Goal: Task Accomplishment & Management: Use online tool/utility

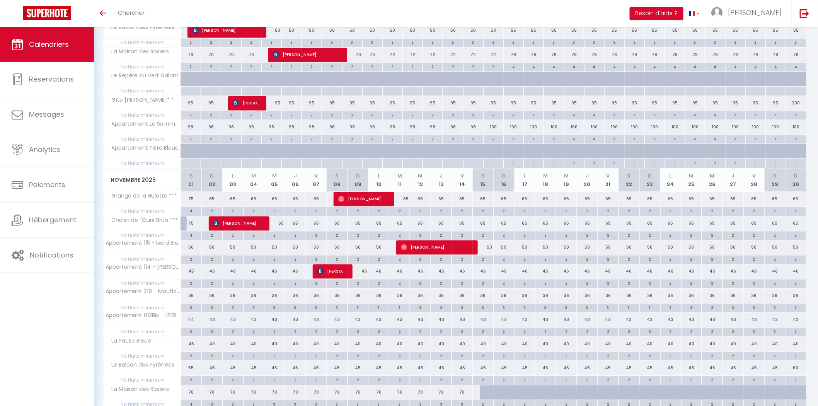
scroll to position [779, 0]
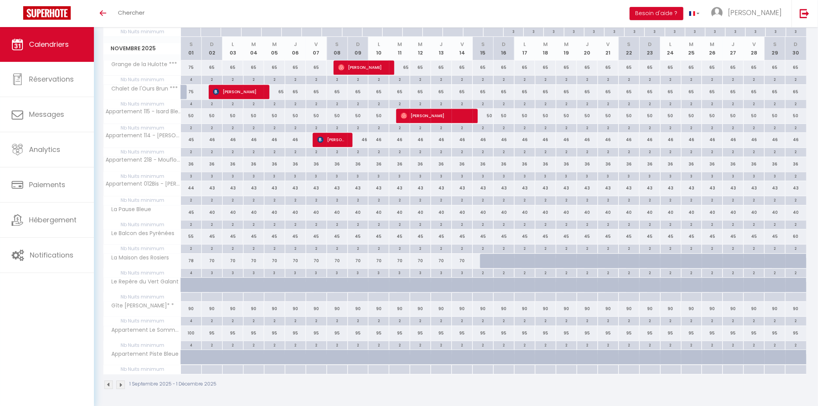
click at [120, 385] on img at bounding box center [120, 384] width 9 height 9
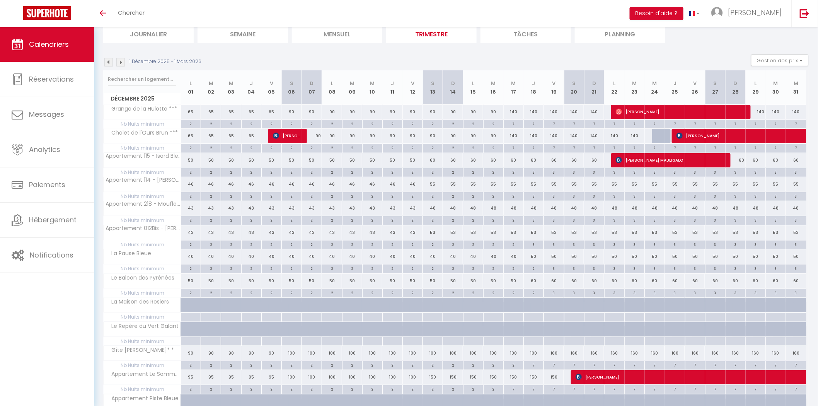
scroll to position [0, 0]
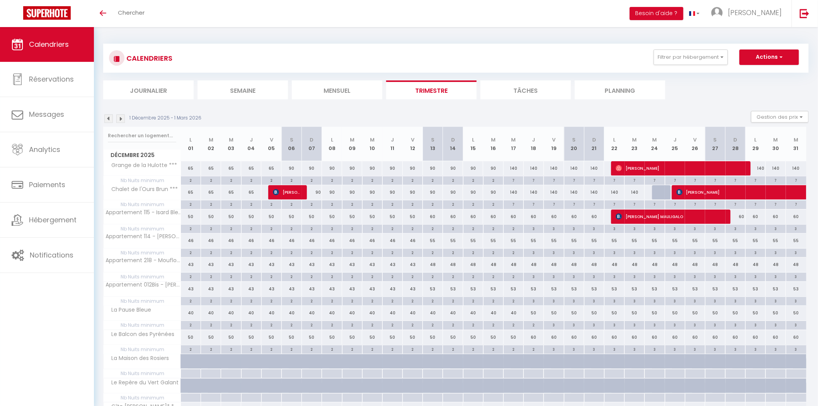
click at [111, 121] on img at bounding box center [108, 118] width 9 height 9
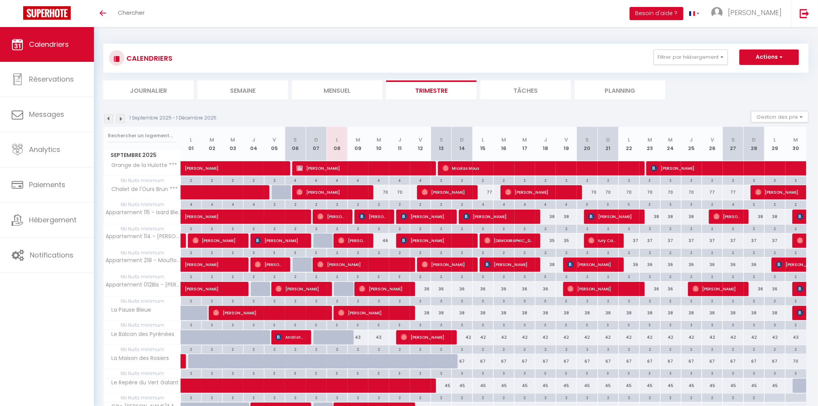
scroll to position [72, 0]
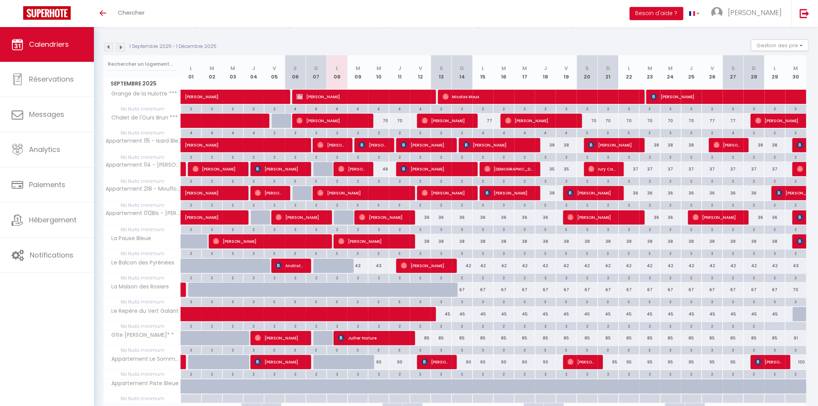
click at [711, 121] on div "77" at bounding box center [712, 121] width 21 height 14
type input "77"
type input "Ven 26 Septembre 2025"
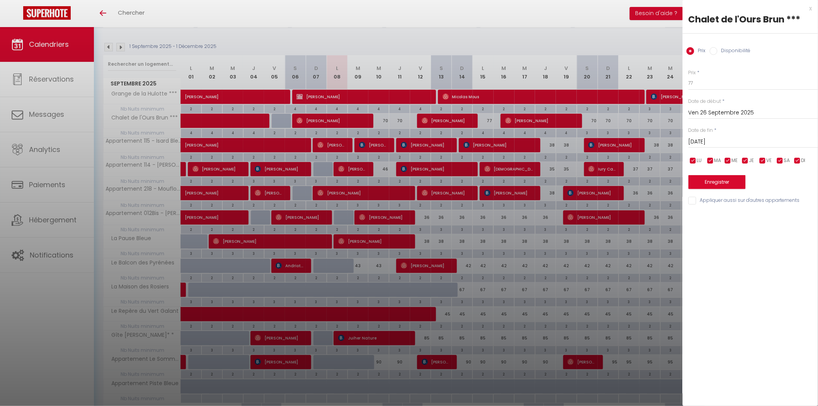
click at [725, 140] on input "[DATE]" at bounding box center [754, 142] width 130 height 10
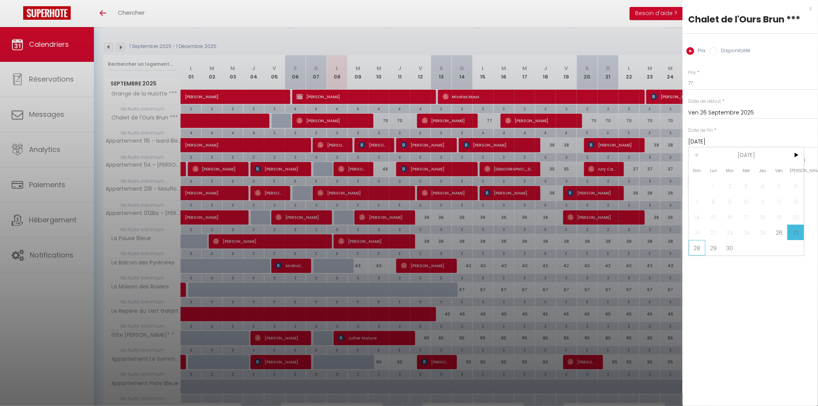
click at [699, 249] on span "28" at bounding box center [697, 247] width 17 height 15
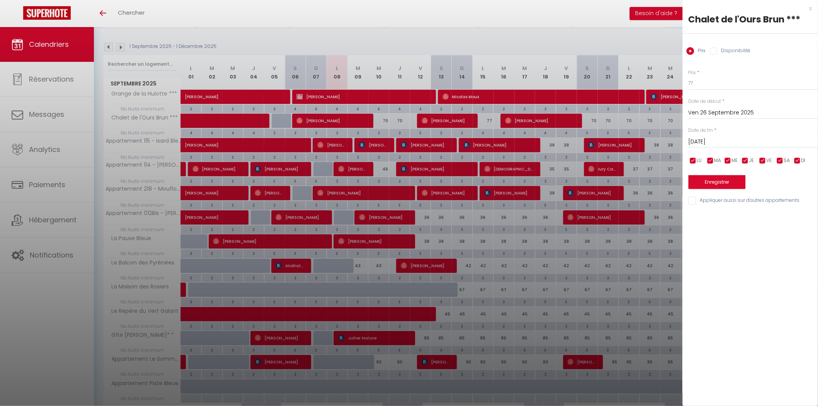
type input "Dim 28 Septembre 2025"
type input "70"
click at [700, 181] on button "Enregistrer" at bounding box center [717, 182] width 57 height 14
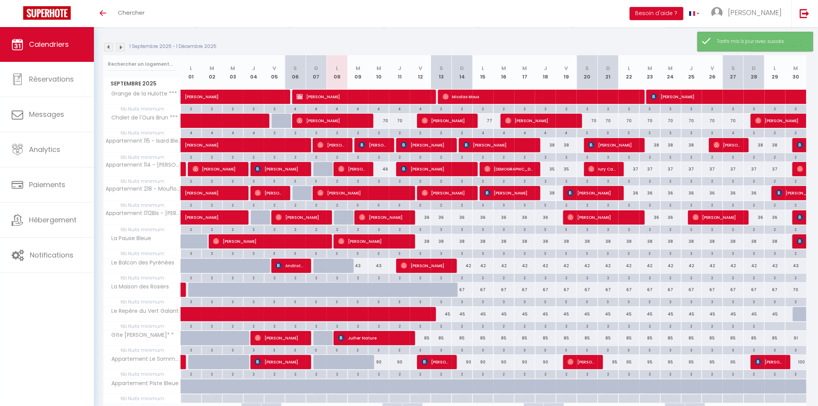
click at [593, 120] on div "70" at bounding box center [587, 121] width 21 height 14
type input "70"
type input "[DATE]"
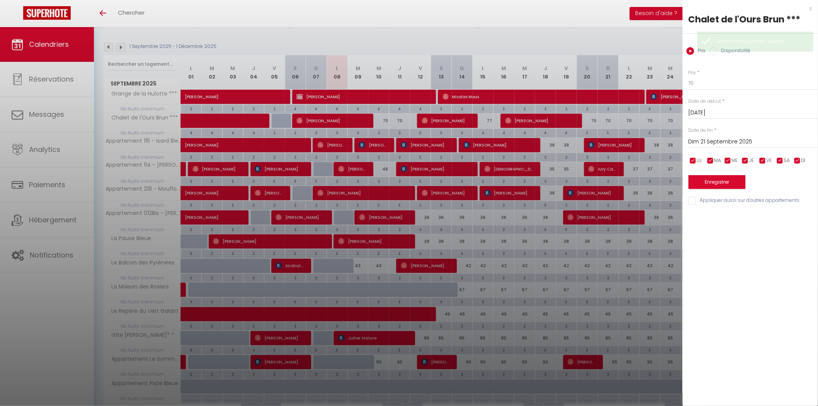
click at [739, 137] on input "Dim 21 Septembre 2025" at bounding box center [754, 142] width 130 height 10
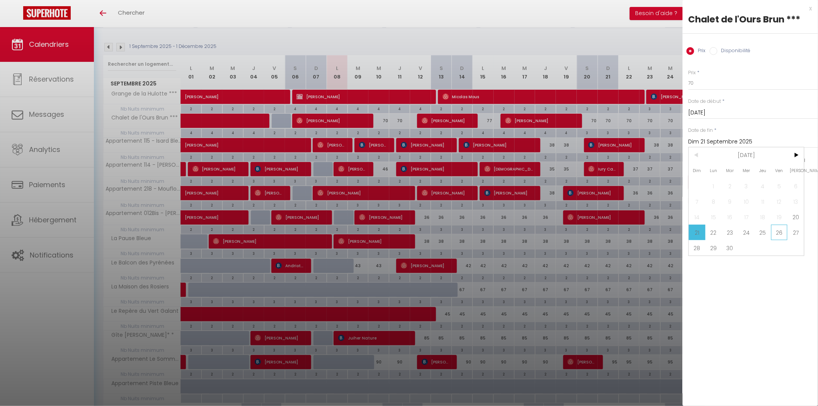
click at [778, 230] on span "26" at bounding box center [779, 232] width 17 height 15
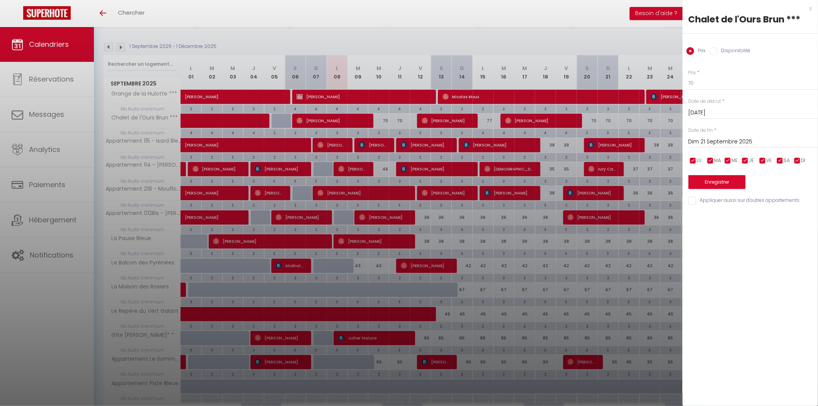
type input "Ven 26 Septembre 2025"
type input "65"
click at [715, 182] on button "Enregistrer" at bounding box center [717, 182] width 57 height 14
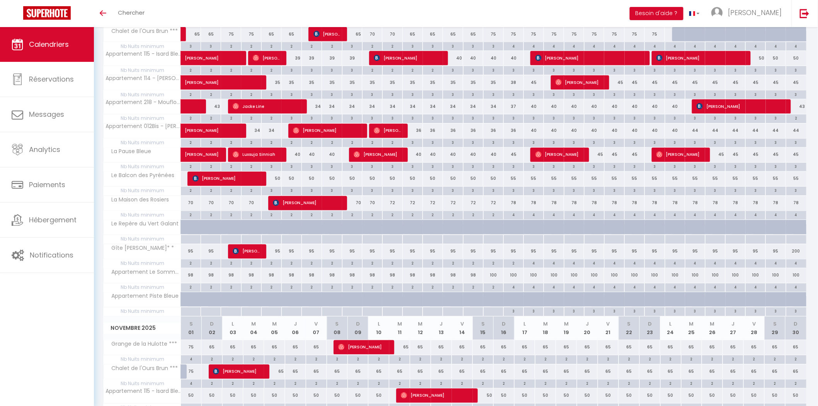
scroll to position [492, 0]
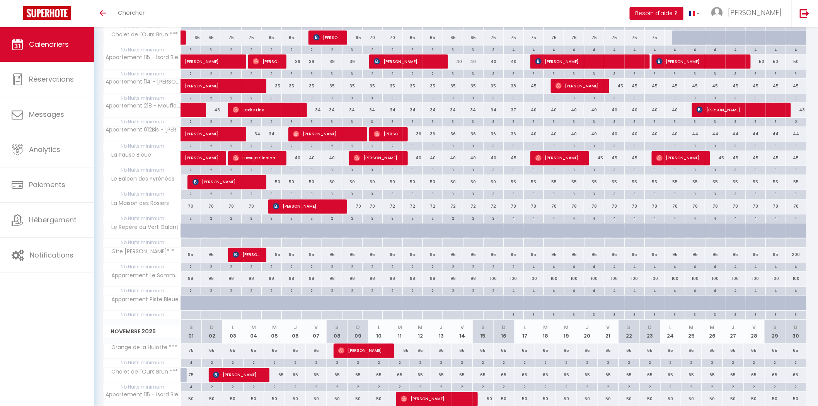
click at [493, 281] on div "100" at bounding box center [493, 279] width 20 height 14
type input "100"
type input "Jeu 16 Octobre 2025"
type input "Ven 17 Octobre 2025"
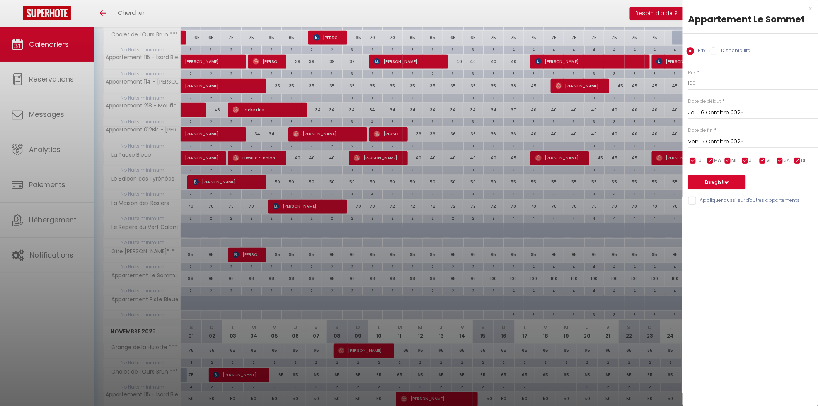
click at [810, 9] on div "x" at bounding box center [748, 8] width 130 height 9
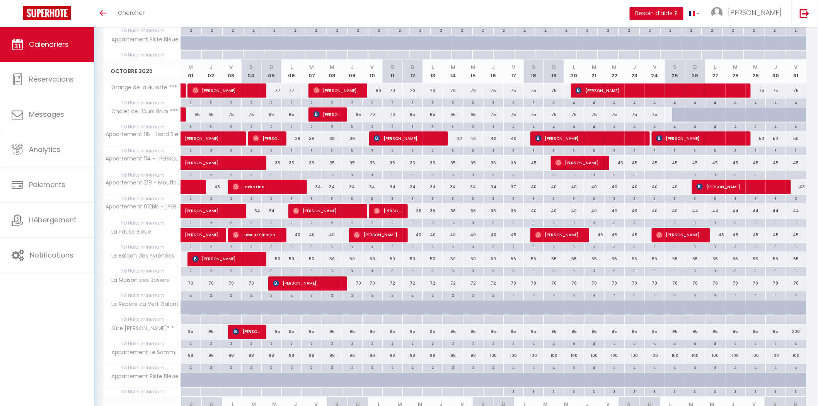
scroll to position [277, 0]
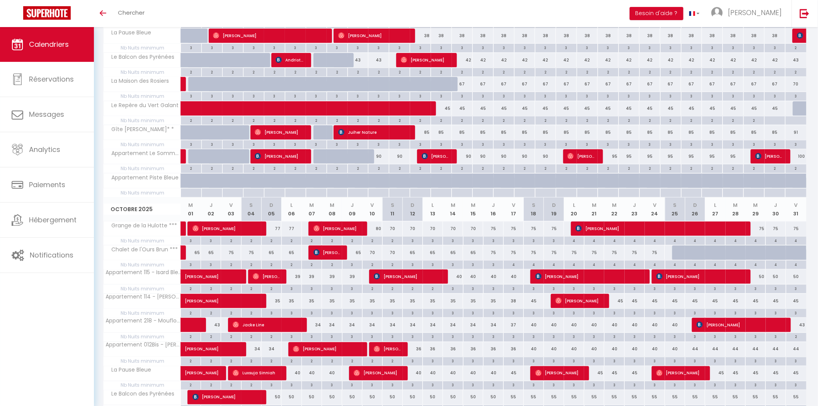
click at [615, 155] on div "95" at bounding box center [608, 156] width 21 height 14
type input "95"
type input "Dim 21 Septembre 2025"
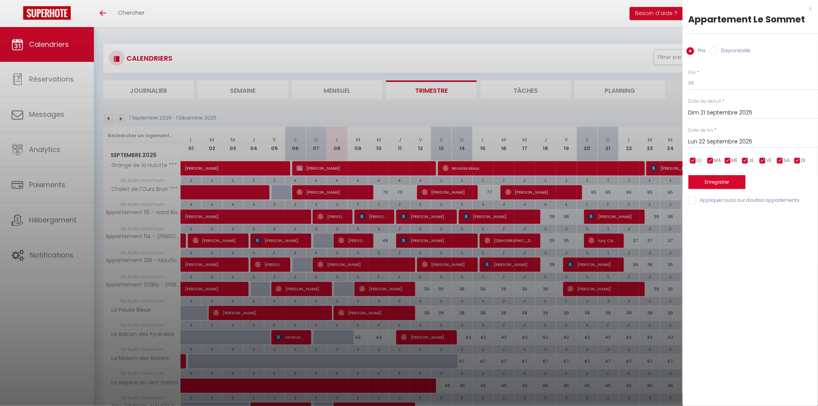
scroll to position [72, 0]
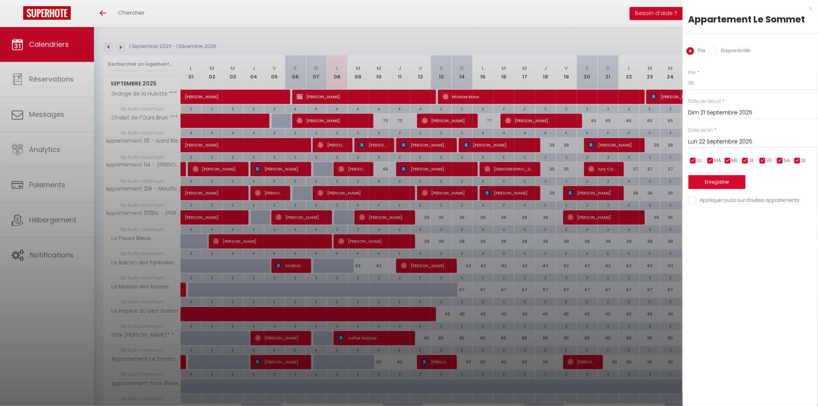
click at [706, 140] on input "Lun 22 Septembre 2025" at bounding box center [754, 142] width 130 height 10
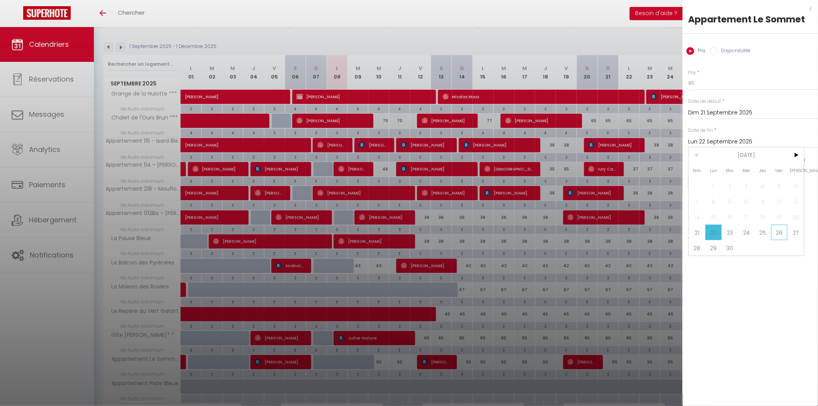
click at [782, 235] on span "26" at bounding box center [779, 232] width 17 height 15
type input "Ven 26 Septembre 2025"
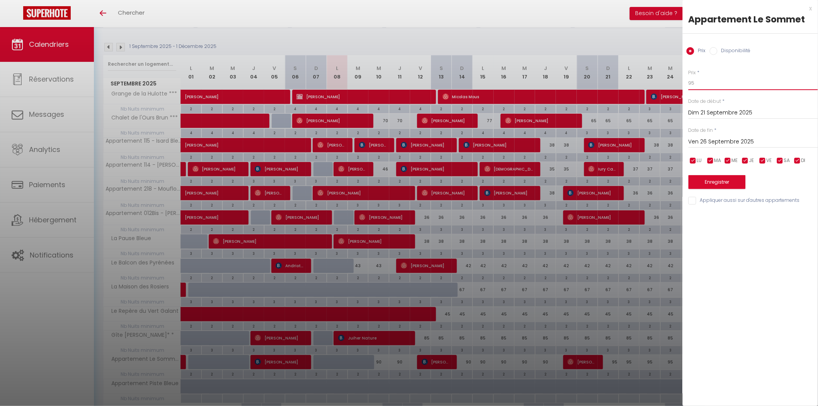
drag, startPoint x: 706, startPoint y: 82, endPoint x: 670, endPoint y: 84, distance: 36.0
type input "90"
click at [705, 179] on button "Enregistrer" at bounding box center [717, 182] width 57 height 14
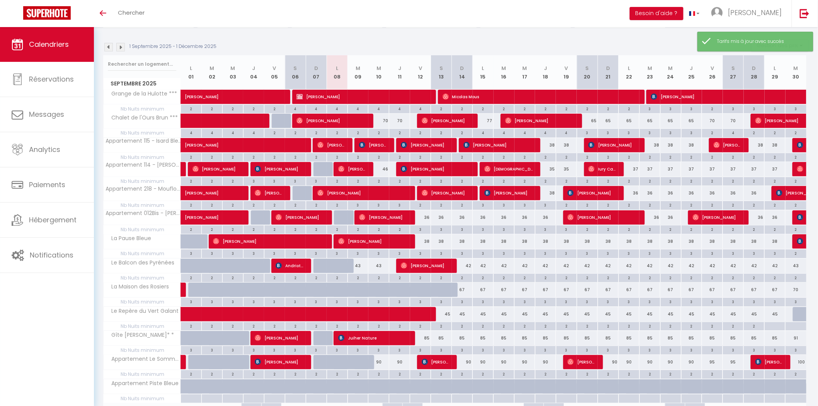
scroll to position [215, 0]
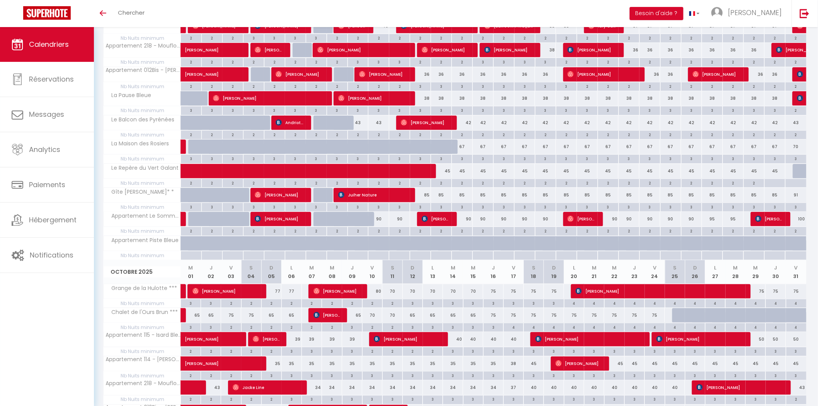
click at [803, 217] on div "100" at bounding box center [796, 219] width 21 height 14
type input "100"
type input "[DATE]"
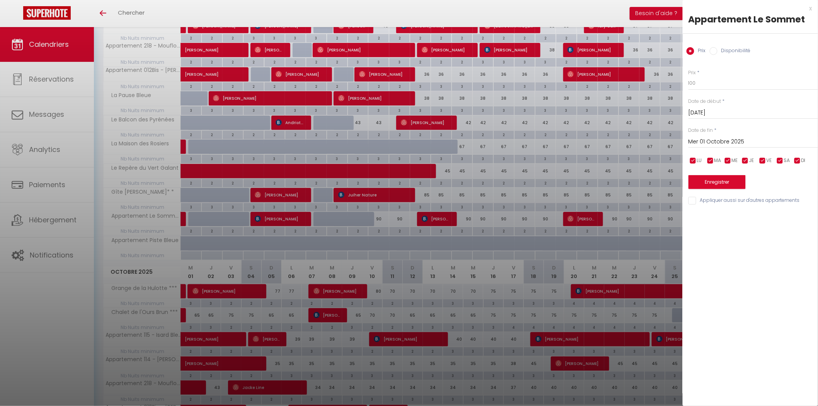
click at [720, 143] on input "Mer 01 Octobre 2025" at bounding box center [754, 142] width 130 height 10
click at [795, 150] on span ">" at bounding box center [796, 154] width 17 height 15
click at [699, 200] on span "2" at bounding box center [697, 201] width 17 height 15
type input "Dim 02 Novembre 2025"
click at [637, 75] on body "🟢 Des questions ou besoin d'assistance pour la migration AirBnB? Connectez-vous…" at bounding box center [409, 389] width 818 height 1154
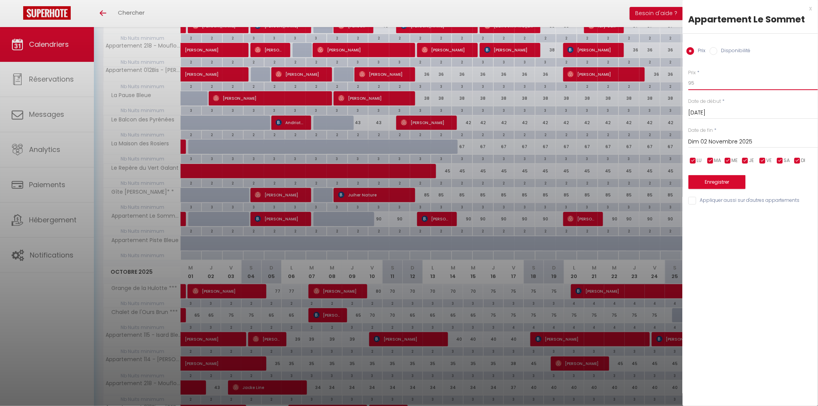
type input "95"
click at [706, 181] on button "Enregistrer" at bounding box center [717, 182] width 57 height 14
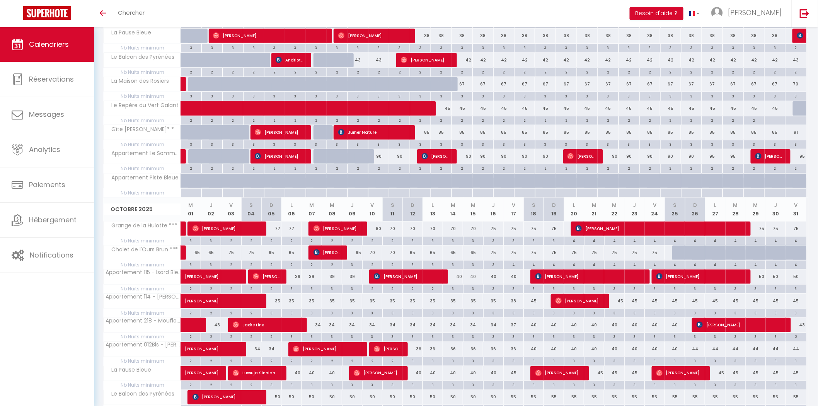
scroll to position [421, 0]
